Goal: Navigation & Orientation: Find specific page/section

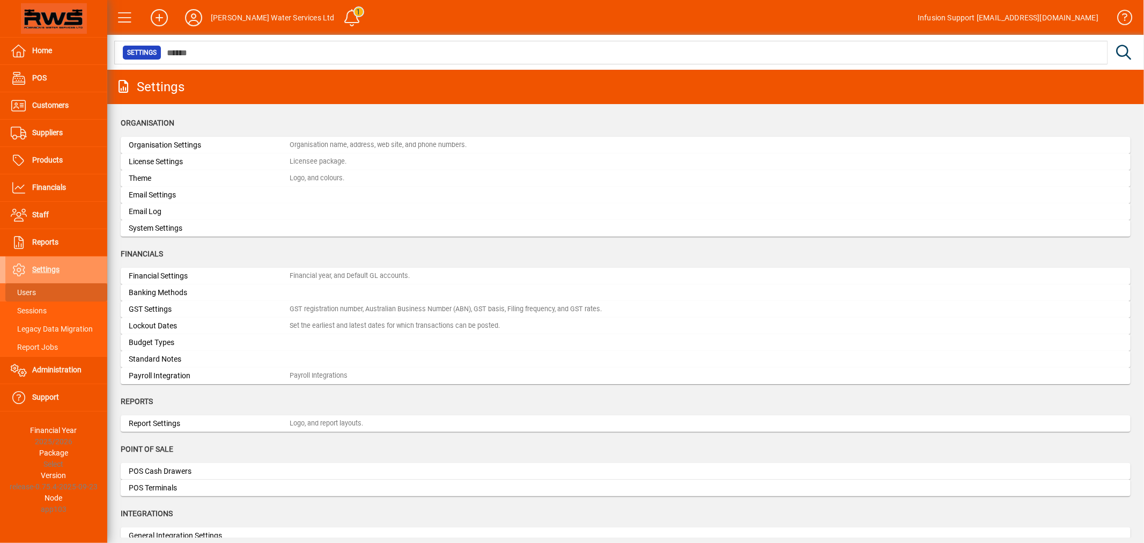
click at [47, 292] on span at bounding box center [56, 292] width 102 height 26
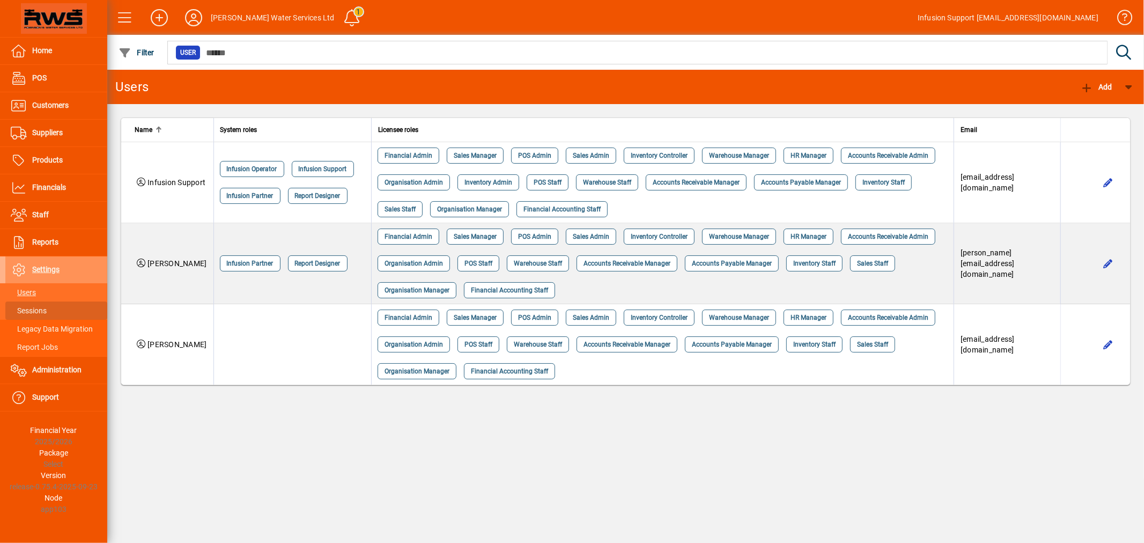
click at [49, 309] on span at bounding box center [56, 311] width 102 height 26
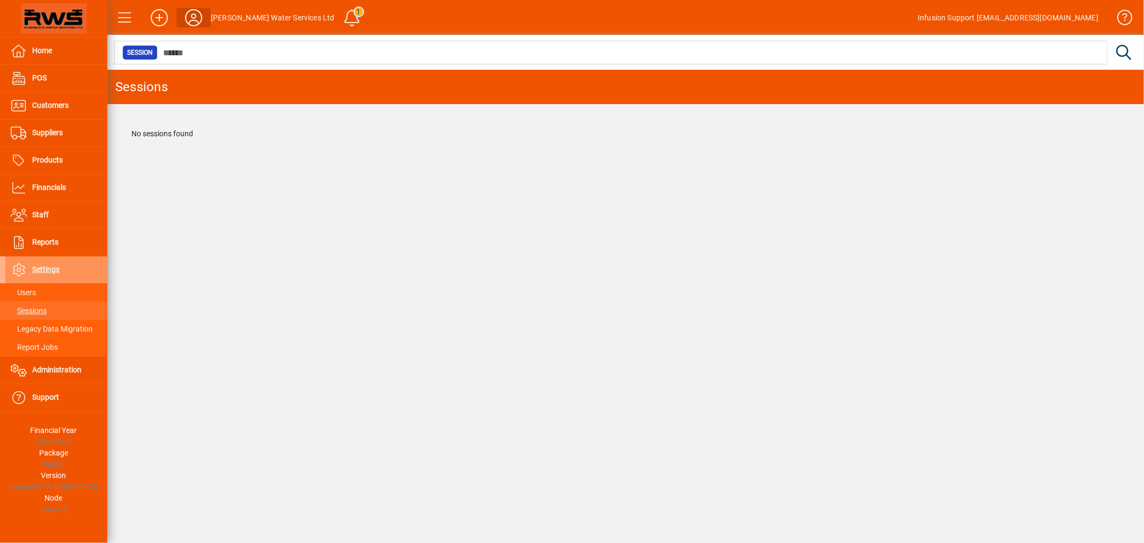
click at [190, 15] on icon at bounding box center [193, 17] width 21 height 17
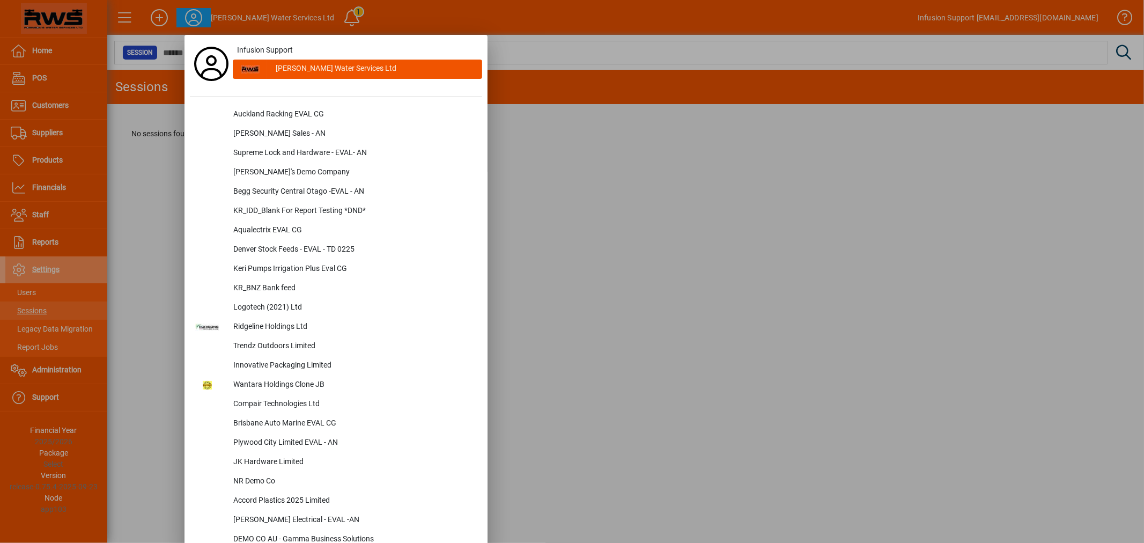
scroll to position [2619, 0]
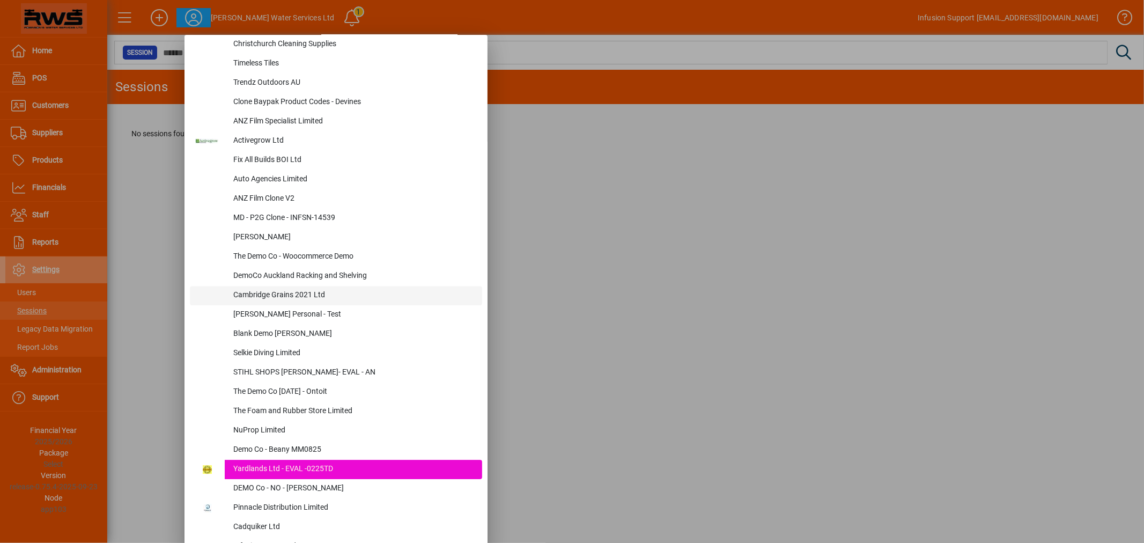
click at [274, 292] on div "Cambridge Grains 2021 Ltd" at bounding box center [353, 295] width 257 height 19
